Goal: Navigation & Orientation: Go to known website

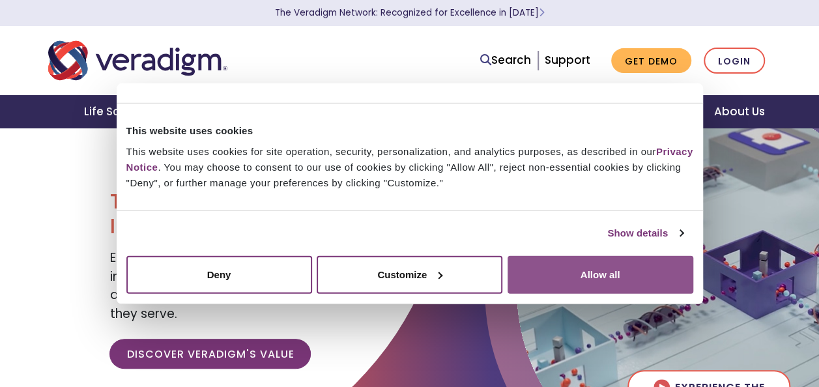
click at [577, 259] on button "Allow all" at bounding box center [600, 274] width 186 height 38
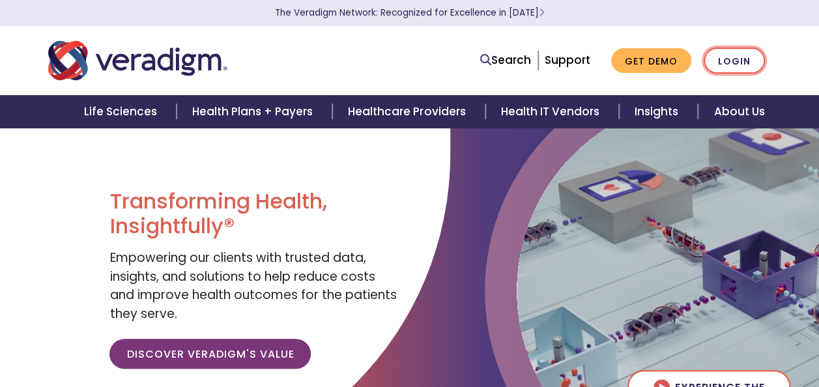
click at [741, 64] on link "Login" at bounding box center [733, 61] width 61 height 27
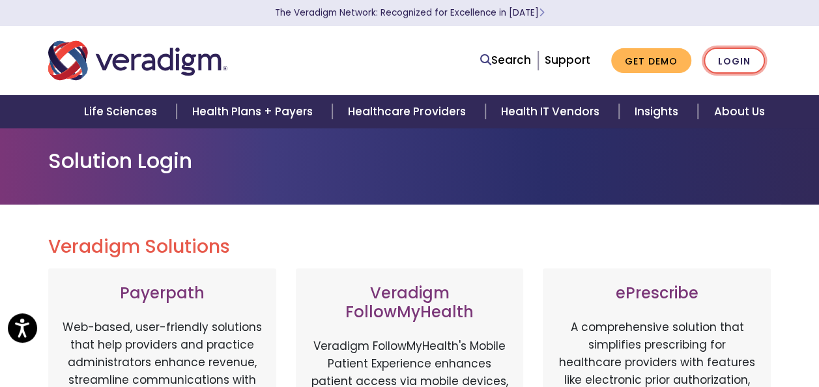
click at [733, 57] on link "Login" at bounding box center [733, 61] width 61 height 27
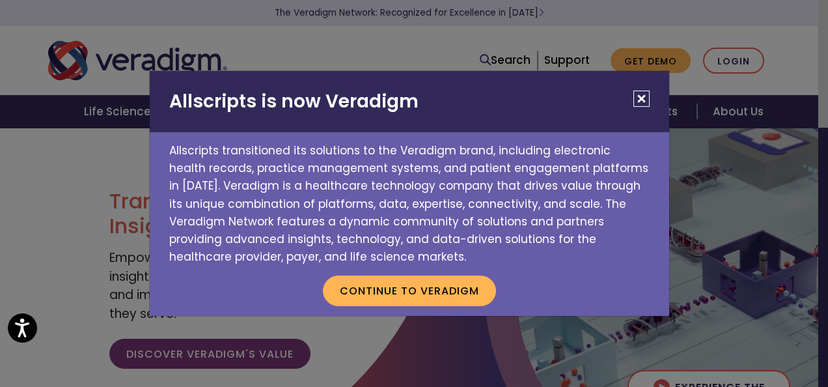
click at [643, 103] on button "Close" at bounding box center [642, 99] width 16 height 16
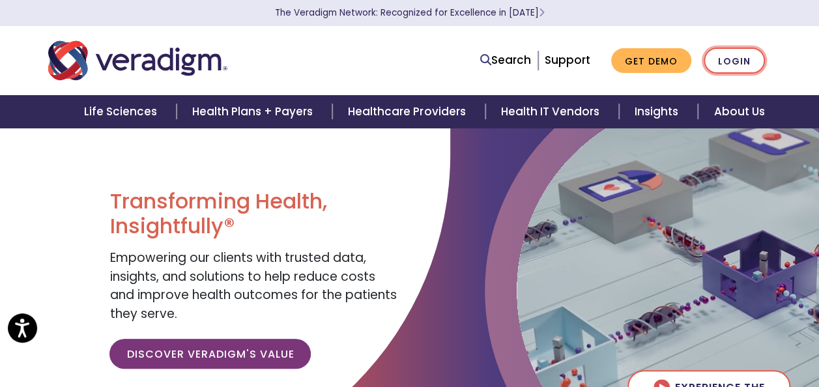
click at [745, 57] on link "Login" at bounding box center [733, 61] width 61 height 27
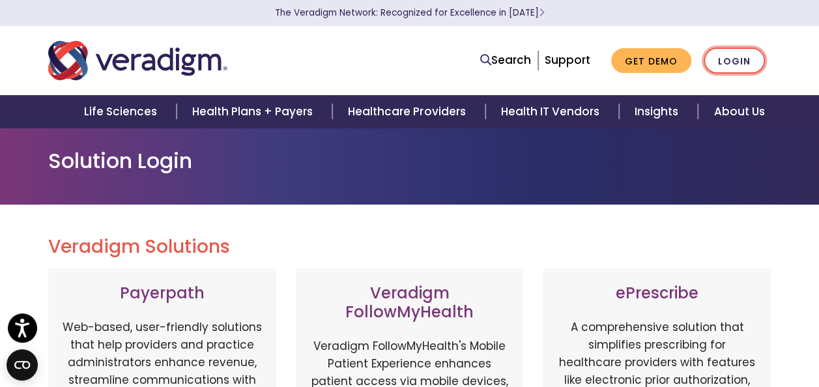
click at [729, 70] on link "Login" at bounding box center [733, 61] width 61 height 27
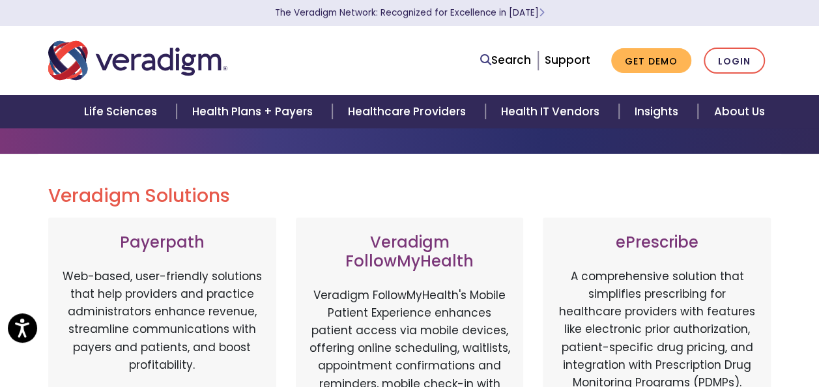
scroll to position [46, 0]
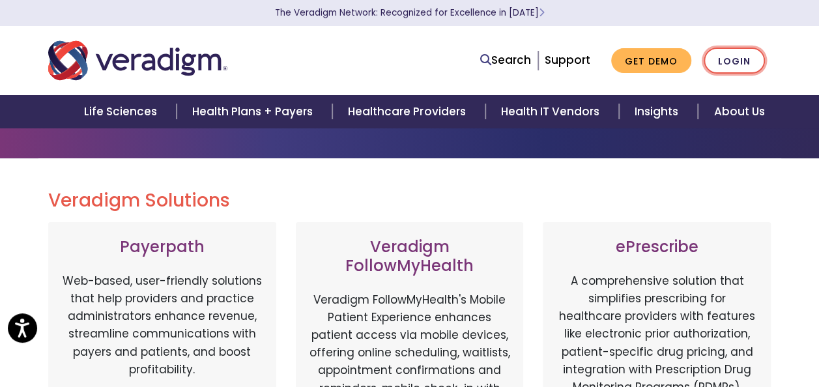
click at [714, 66] on link "Login" at bounding box center [733, 61] width 61 height 27
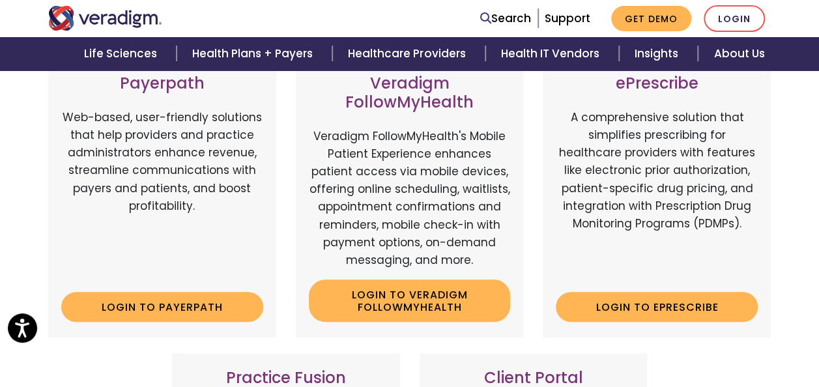
scroll to position [134, 0]
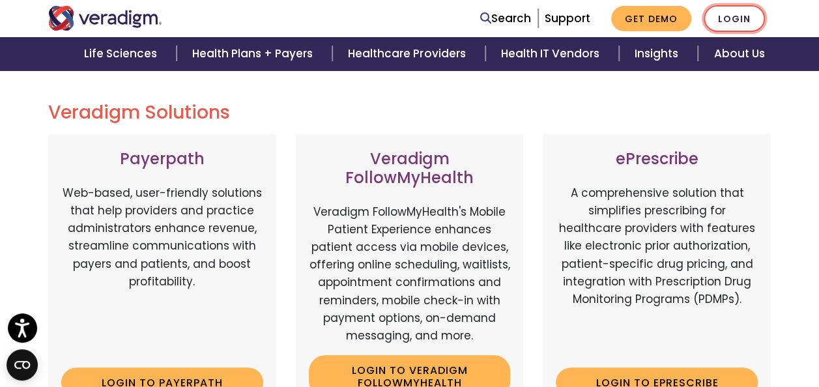
click at [759, 14] on link "Login" at bounding box center [733, 18] width 61 height 27
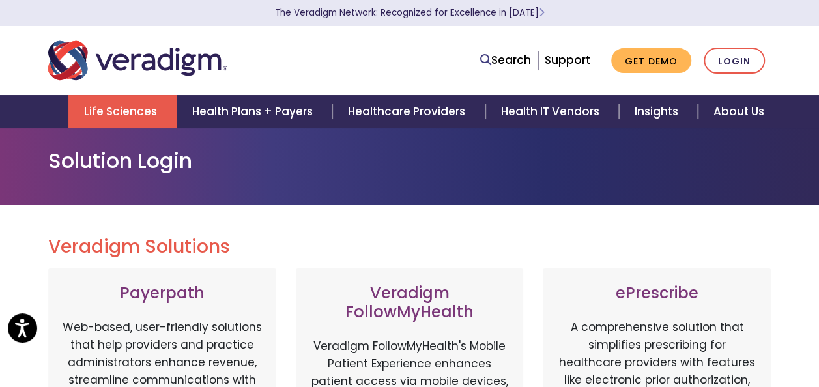
click at [134, 123] on link "Life Sciences" at bounding box center [122, 111] width 108 height 33
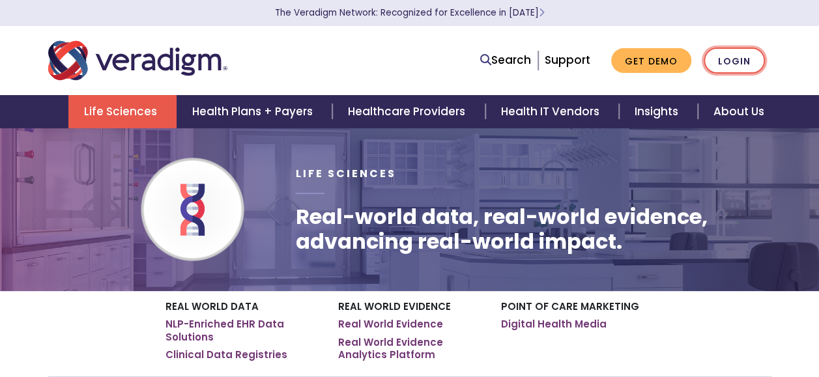
click at [737, 51] on link "Login" at bounding box center [733, 61] width 61 height 27
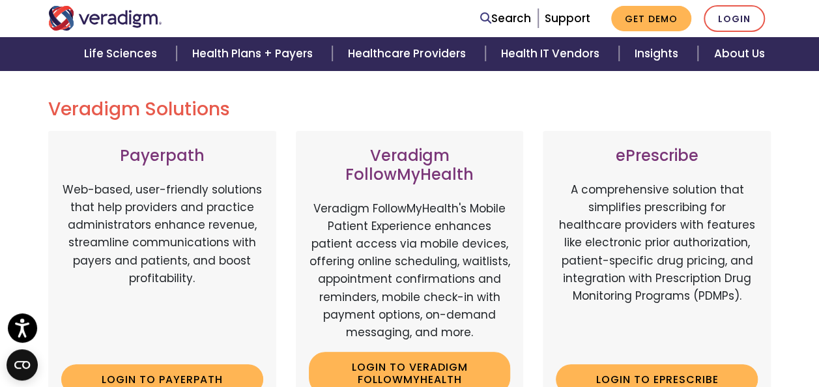
scroll to position [131, 0]
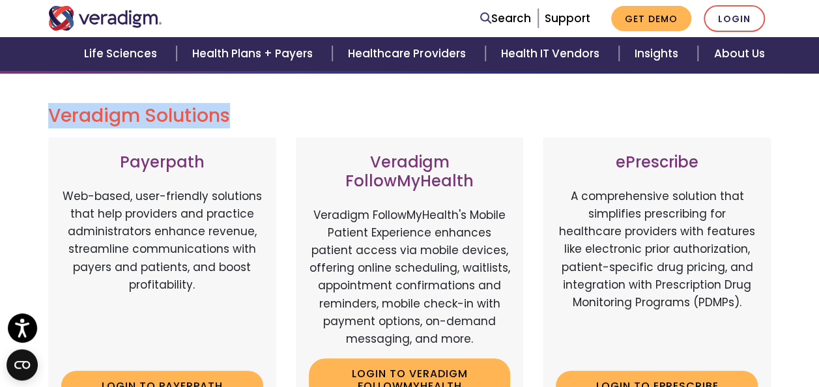
drag, startPoint x: 238, startPoint y: 121, endPoint x: 51, endPoint y: 120, distance: 186.9
click at [51, 120] on h2 "Veradigm Solutions" at bounding box center [409, 116] width 723 height 22
copy h2 "Veradigm Solutions"
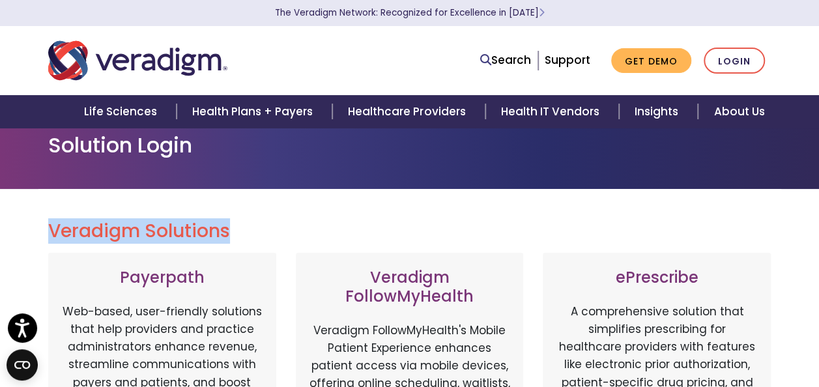
scroll to position [14, 0]
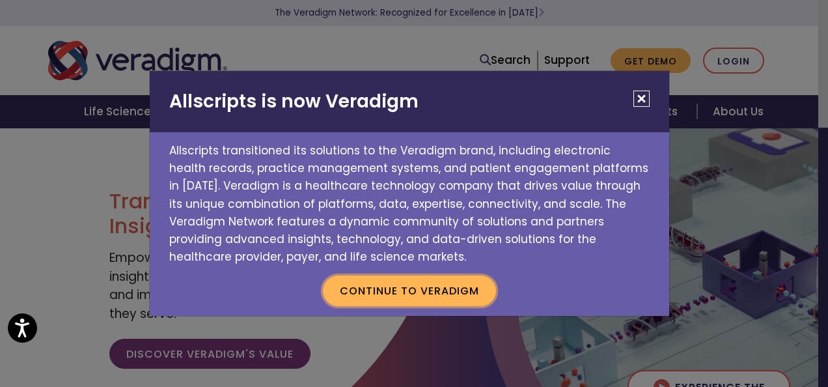
click at [436, 287] on button "Continue to Veradigm" at bounding box center [409, 291] width 173 height 30
